Goal: Check status: Check status

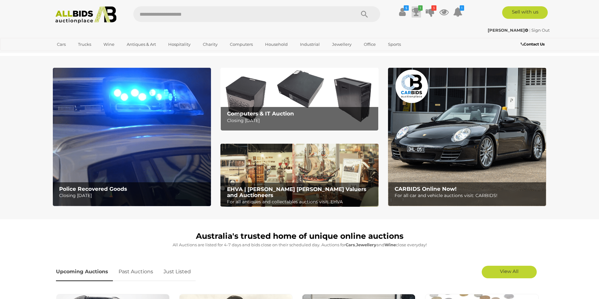
click at [419, 12] on icon at bounding box center [416, 11] width 9 height 11
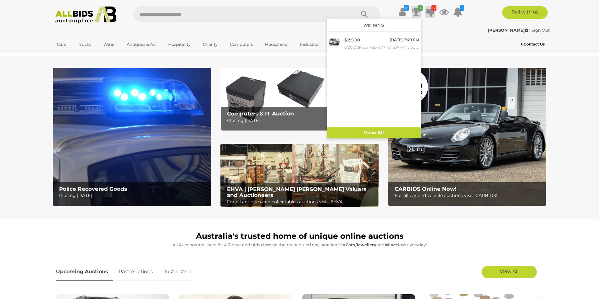
click at [429, 12] on icon at bounding box center [429, 11] width 9 height 11
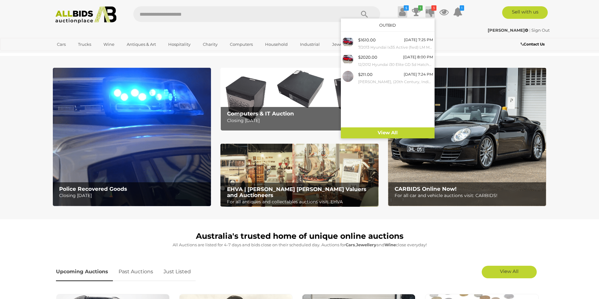
click at [399, 10] on icon at bounding box center [402, 11] width 7 height 11
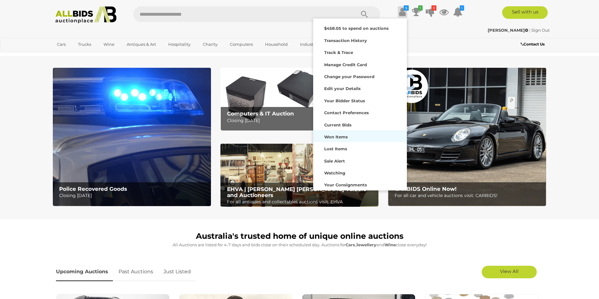
click at [335, 136] on strong "Won Items" at bounding box center [336, 136] width 24 height 5
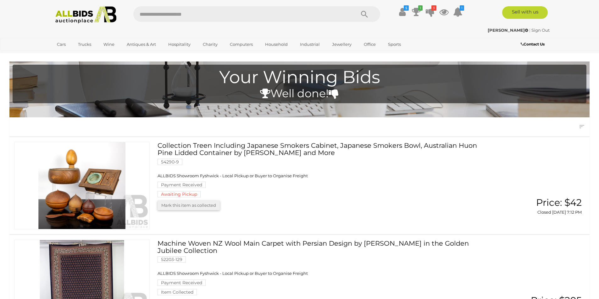
click at [208, 145] on link "Collection Treen Including Japanese Smokers Cabinet, Japanese Smokers Bowl, Aus…" at bounding box center [325, 170] width 326 height 56
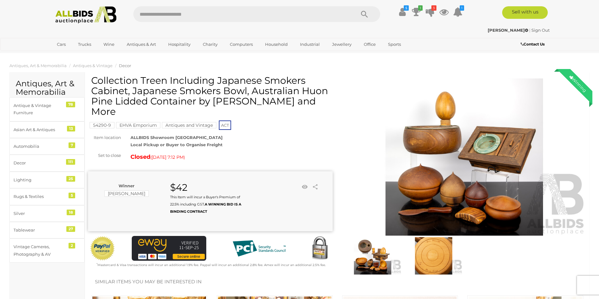
click at [462, 147] on img at bounding box center [464, 157] width 244 height 157
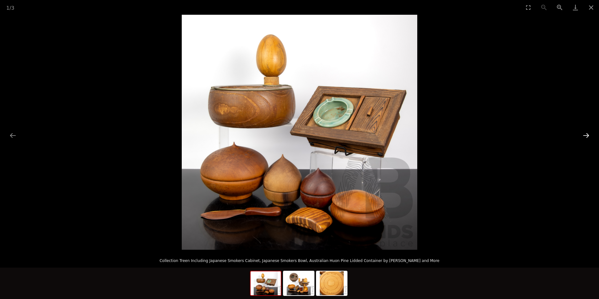
click at [583, 138] on button "Next slide" at bounding box center [585, 135] width 13 height 12
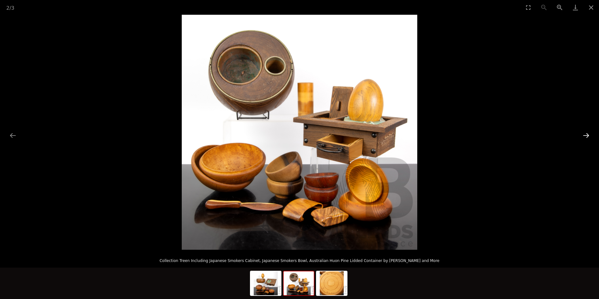
click at [583, 138] on button "Next slide" at bounding box center [585, 135] width 13 height 12
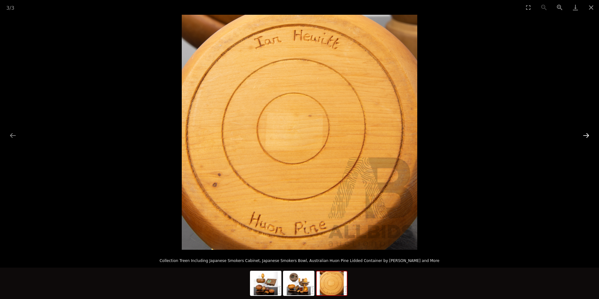
click at [583, 138] on button "Next slide" at bounding box center [585, 135] width 13 height 12
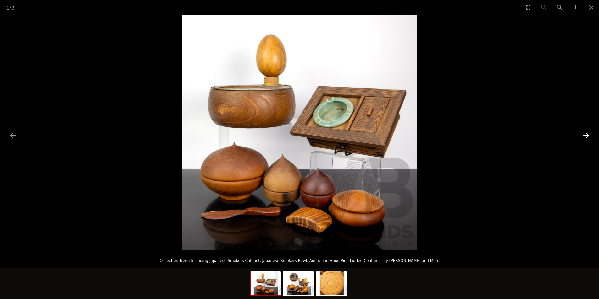
click at [582, 137] on button "Next slide" at bounding box center [585, 135] width 13 height 12
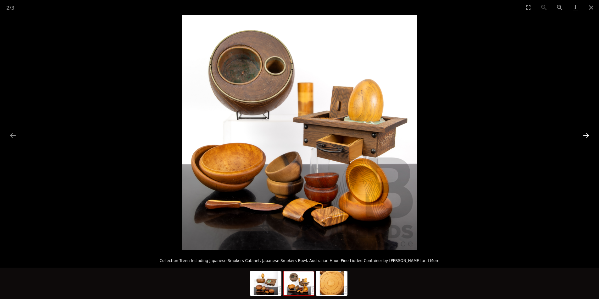
click at [582, 136] on button "Next slide" at bounding box center [585, 135] width 13 height 12
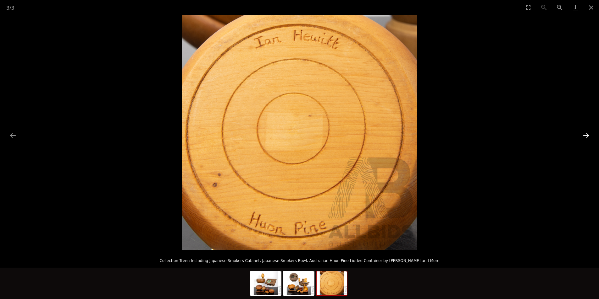
click at [581, 135] on button "Next slide" at bounding box center [585, 135] width 13 height 12
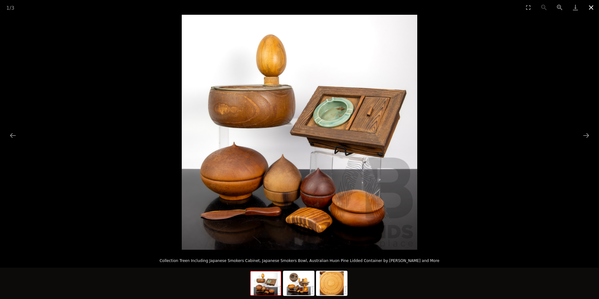
click at [591, 8] on button "Close gallery" at bounding box center [591, 7] width 16 height 15
